Goal: Task Accomplishment & Management: Manage account settings

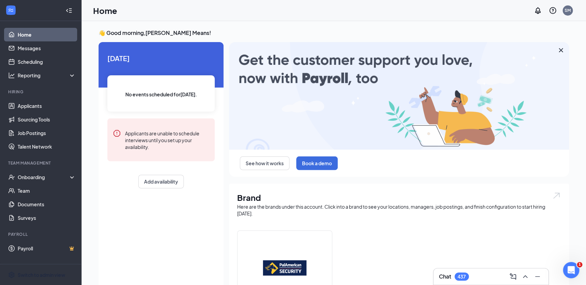
drag, startPoint x: 23, startPoint y: 275, endPoint x: 199, endPoint y: 225, distance: 182.7
click at [23, 275] on div "Switch to admin view" at bounding box center [42, 275] width 48 height 7
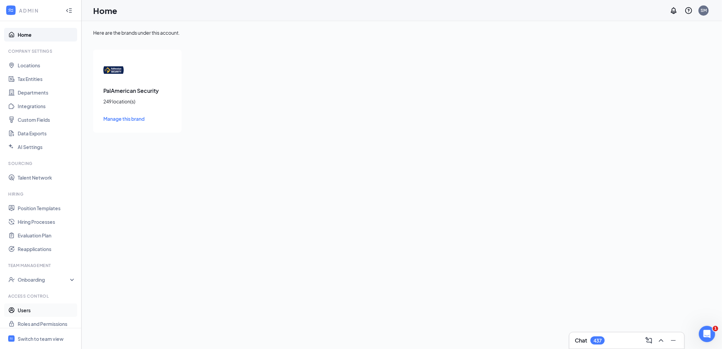
click at [29, 285] on link "Users" at bounding box center [47, 310] width 58 height 14
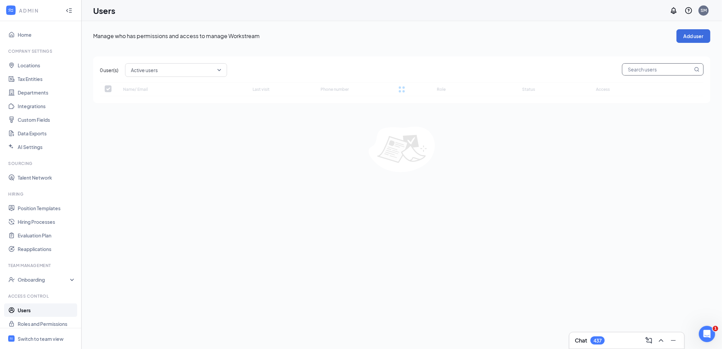
click at [590, 74] on input "text" at bounding box center [657, 70] width 70 height 12
checkbox input "false"
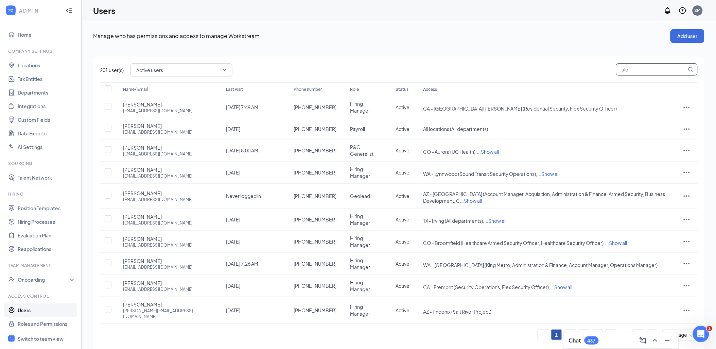
type input "[PERSON_NAME]"
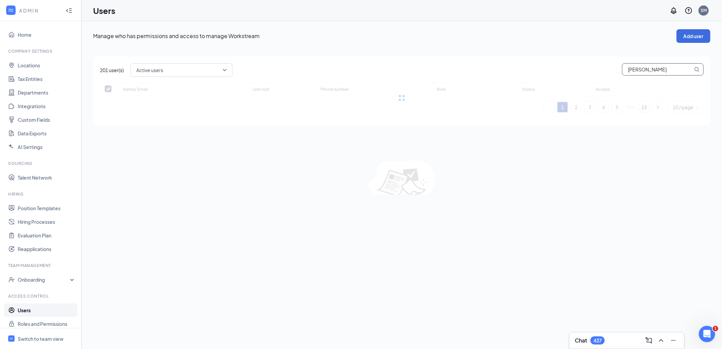
checkbox input "false"
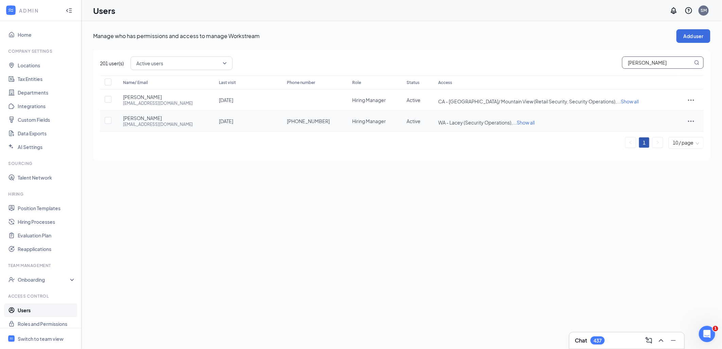
type input "[PERSON_NAME]"
click at [590, 122] on icon "ActionsIcon" at bounding box center [691, 121] width 8 height 8
click at [590, 133] on span "Edit user" at bounding box center [658, 135] width 19 height 6
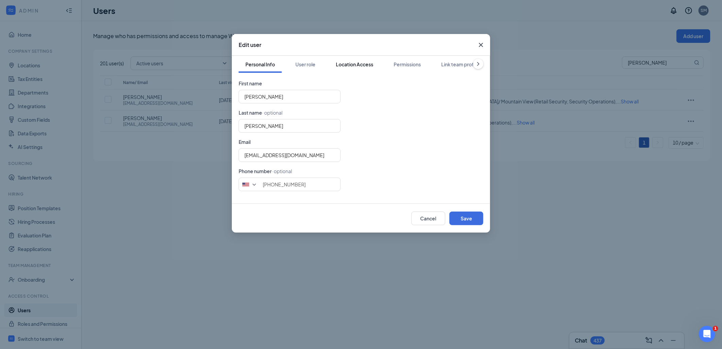
click at [342, 61] on div "Location Access" at bounding box center [354, 64] width 37 height 7
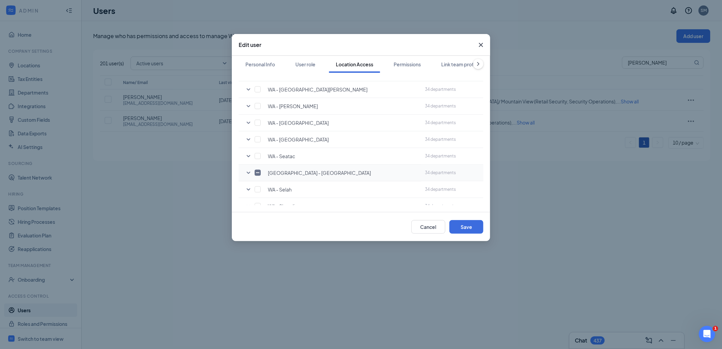
scroll to position [3812, 0]
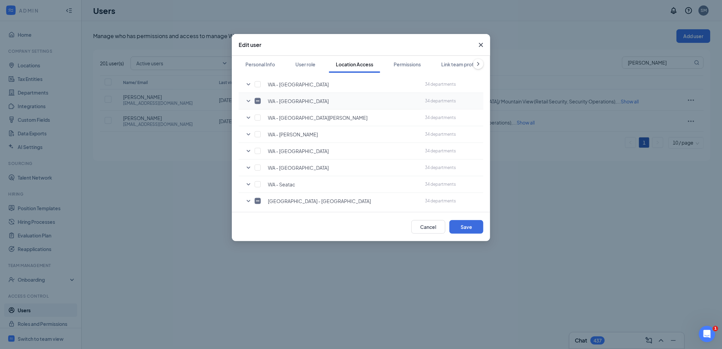
click at [256, 98] on input "checkbox" at bounding box center [258, 101] width 6 height 6
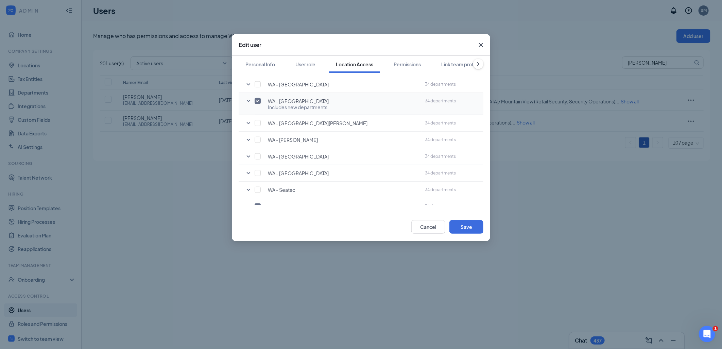
click at [256, 98] on input "checkbox" at bounding box center [258, 101] width 6 height 6
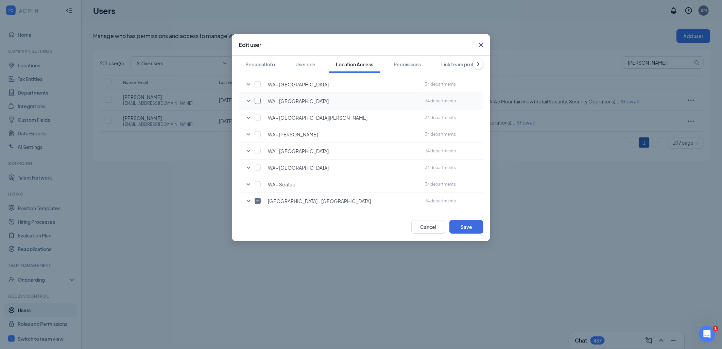
click at [256, 98] on input "checkbox" at bounding box center [258, 101] width 6 height 6
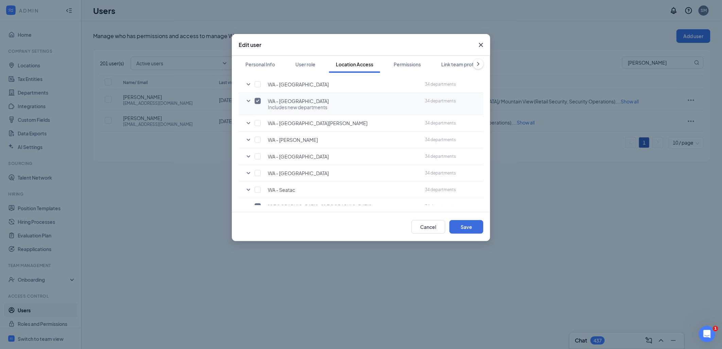
click at [256, 98] on input "checkbox" at bounding box center [258, 101] width 6 height 6
checkbox input "false"
click at [463, 224] on button "Save" at bounding box center [466, 227] width 34 height 14
